Goal: Navigation & Orientation: Understand site structure

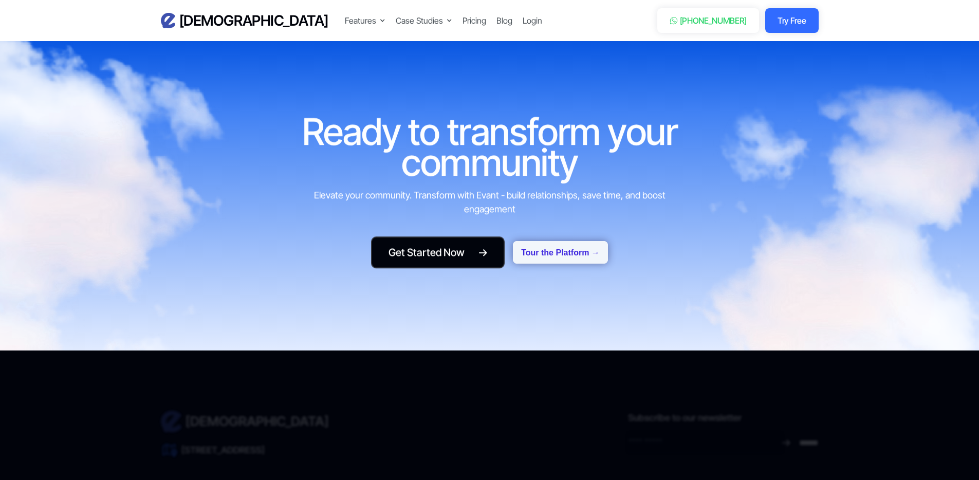
scroll to position [4373, 0]
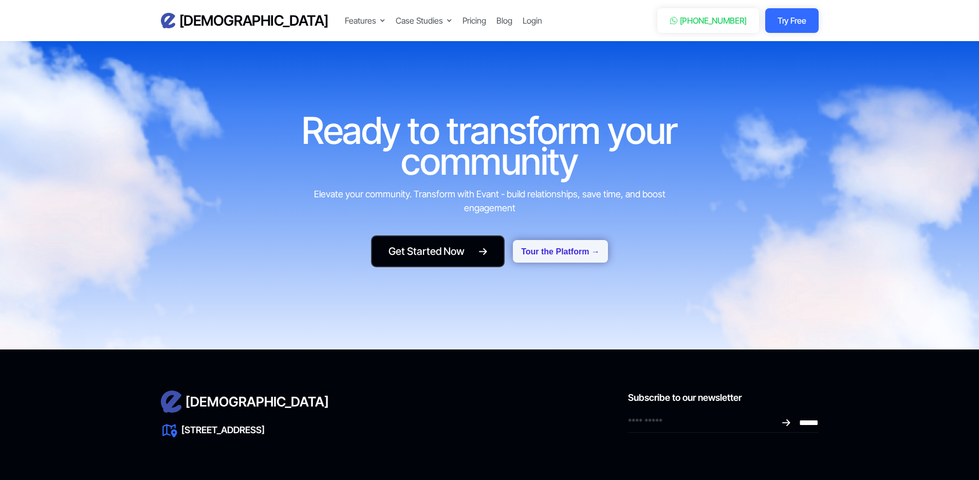
click at [571, 240] on button "Tour the Platform →" at bounding box center [560, 251] width 95 height 23
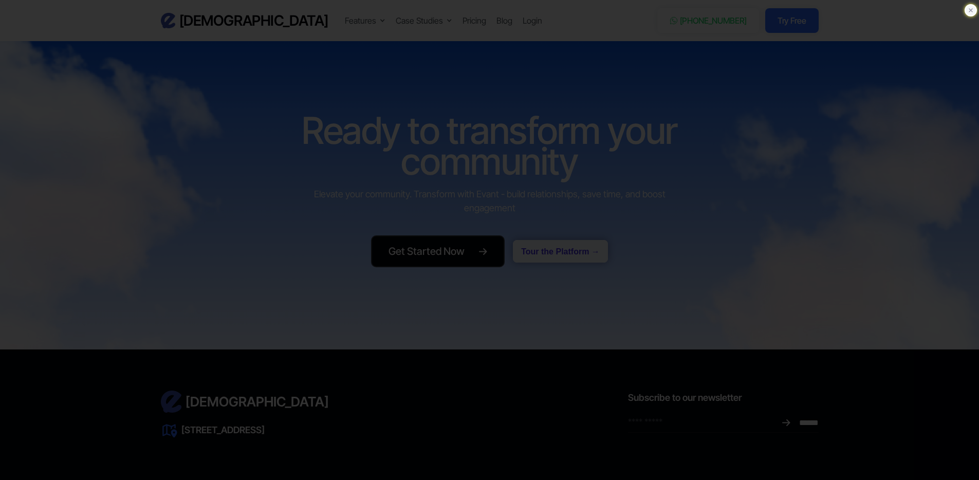
click at [969, 11] on icon at bounding box center [971, 10] width 4 height 4
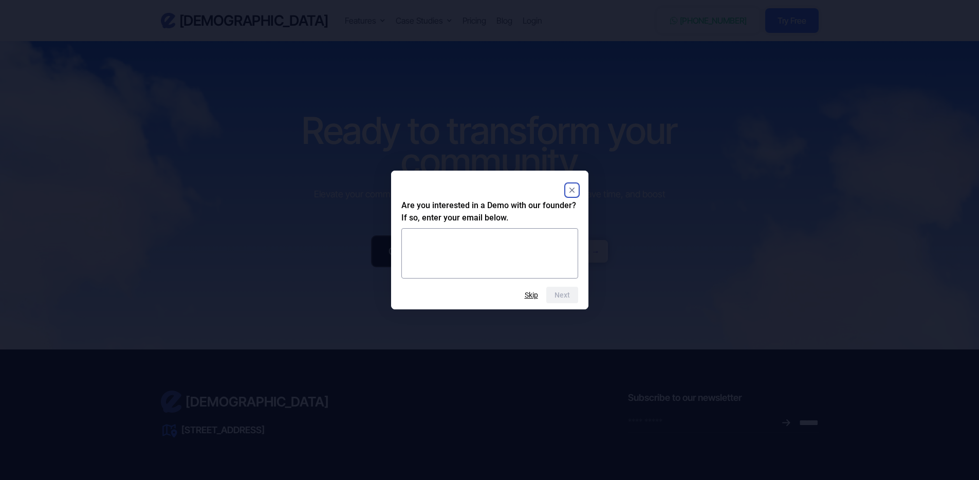
click at [574, 188] on rect "Close" at bounding box center [572, 190] width 12 height 12
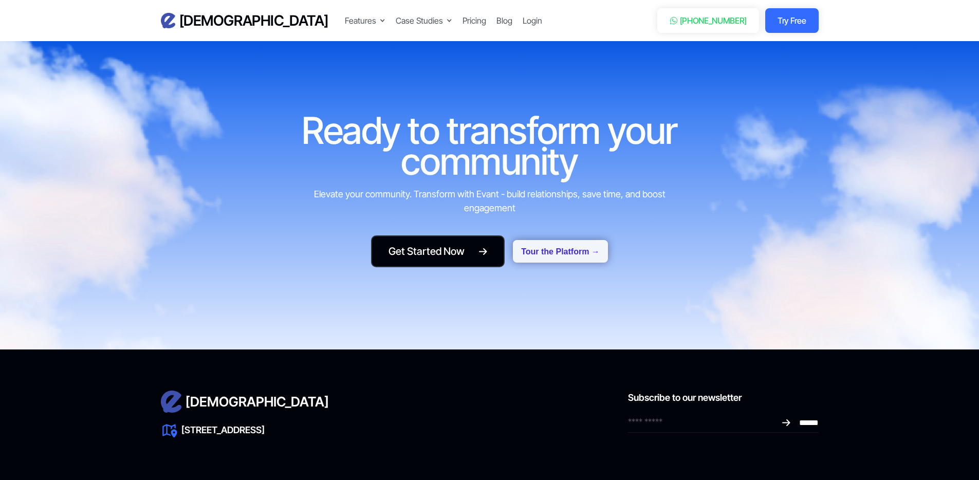
click at [569, 240] on button "Tour the Platform →" at bounding box center [560, 251] width 95 height 23
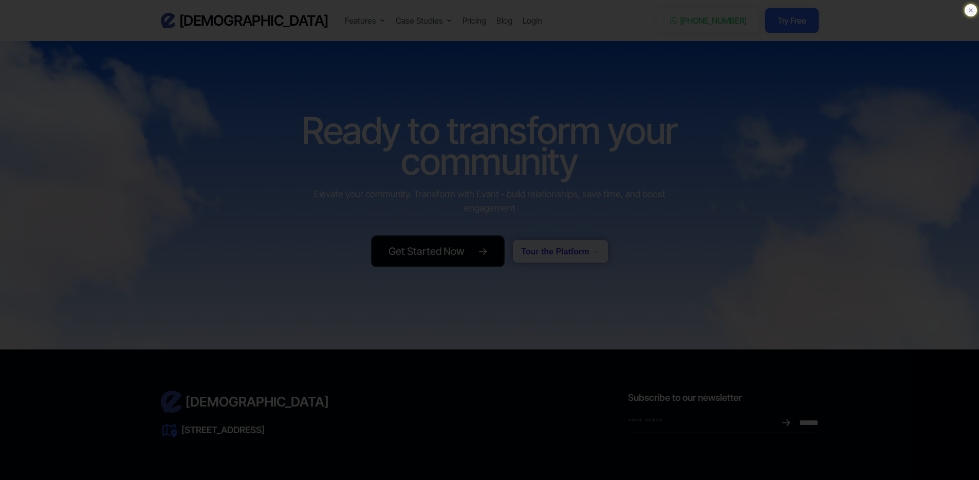
click at [970, 11] on icon at bounding box center [971, 10] width 4 height 4
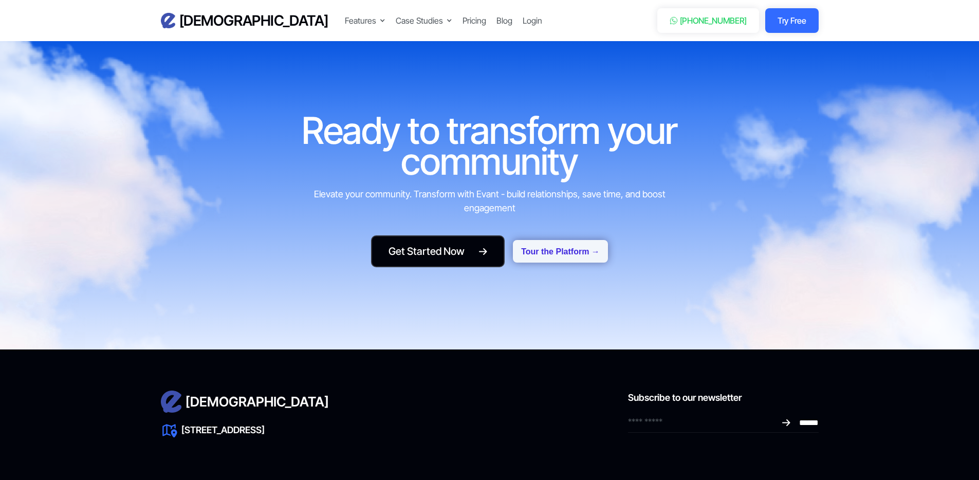
click at [579, 240] on button "Tour the Platform →" at bounding box center [560, 251] width 95 height 23
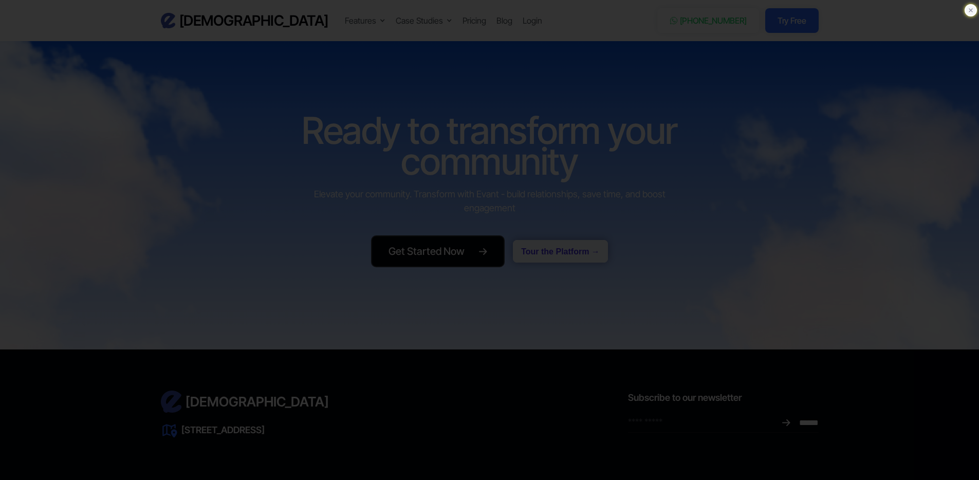
click at [970, 11] on icon at bounding box center [971, 10] width 4 height 4
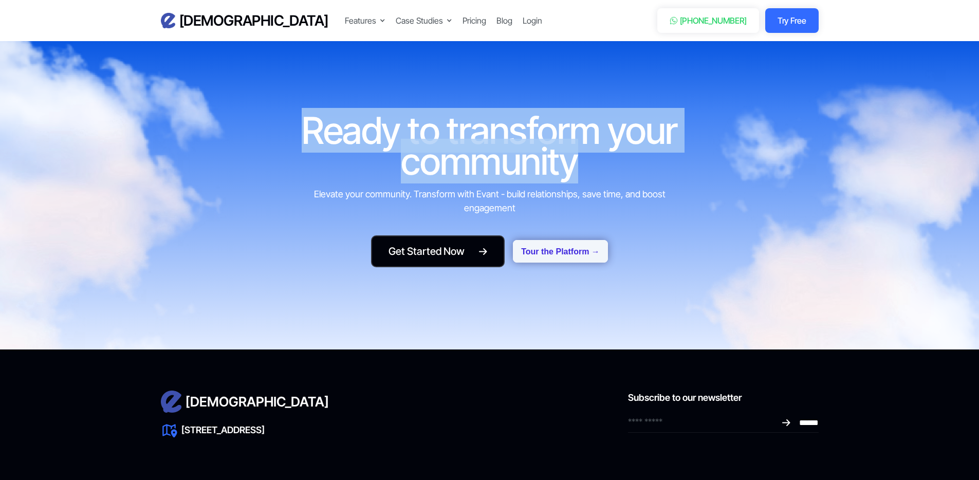
drag, startPoint x: 578, startPoint y: 145, endPoint x: 304, endPoint y: 119, distance: 275.2
click at [304, 119] on h1 "Ready to transform your community" at bounding box center [489, 146] width 383 height 62
click at [597, 151] on h1 "Ready to transform your community" at bounding box center [489, 146] width 383 height 62
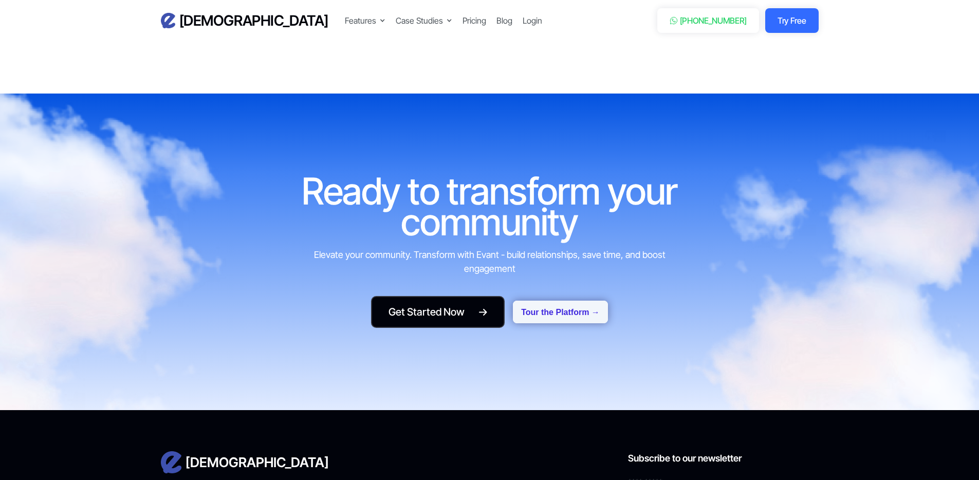
scroll to position [4259, 0]
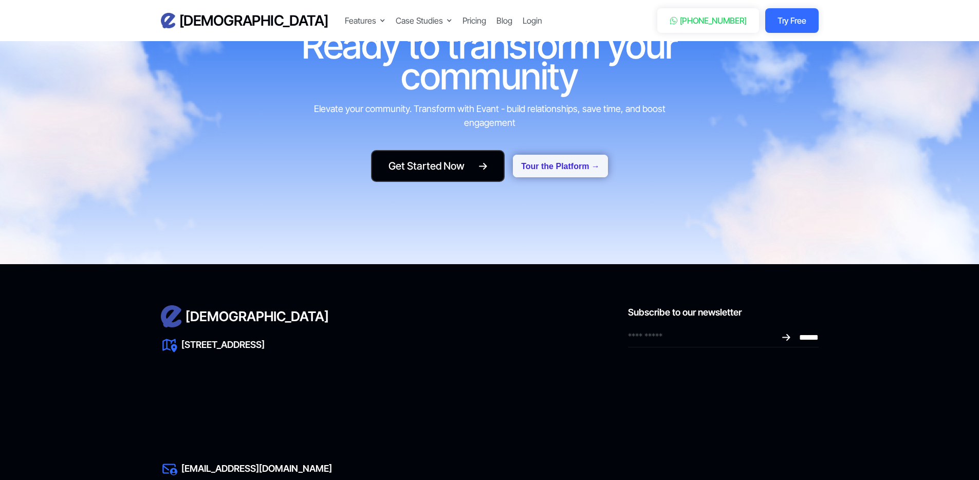
scroll to position [4402, 0]
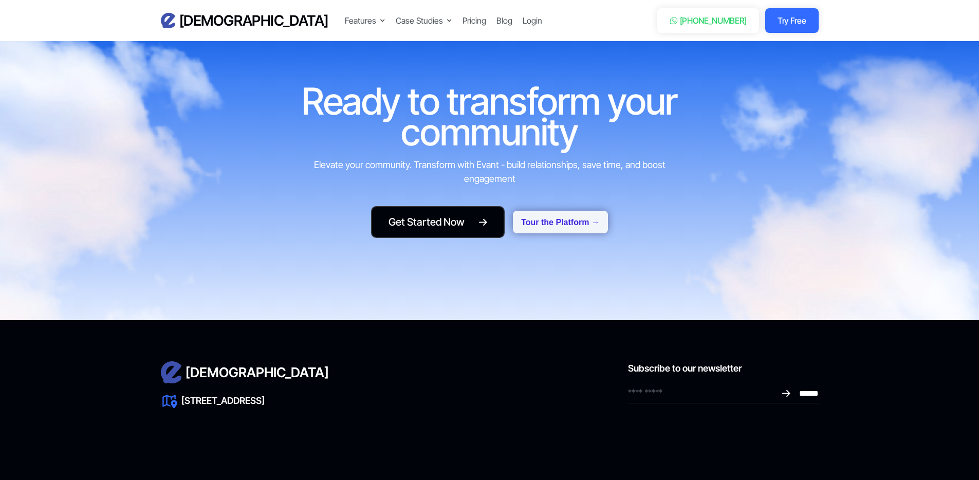
click at [564, 211] on button "Tour the Platform →" at bounding box center [560, 222] width 95 height 23
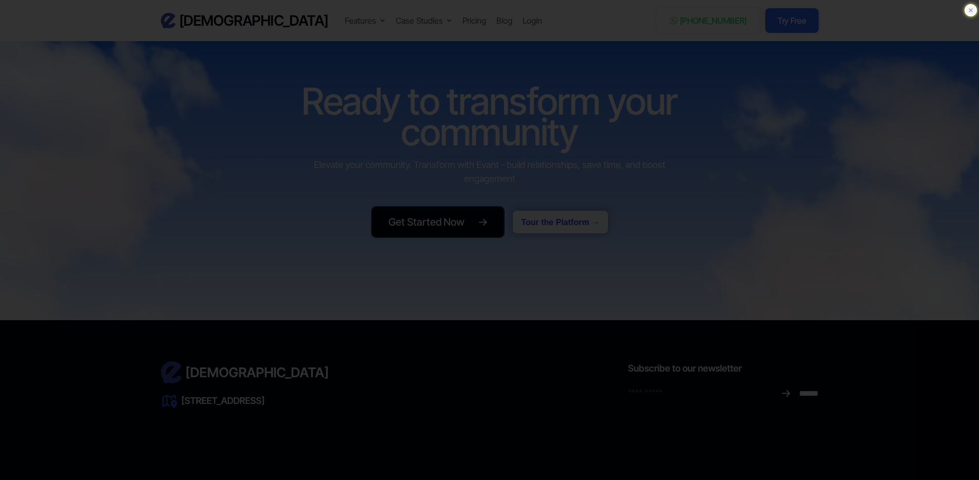
click at [971, 8] on icon at bounding box center [971, 10] width 10 height 10
